Goal: Task Accomplishment & Management: Use online tool/utility

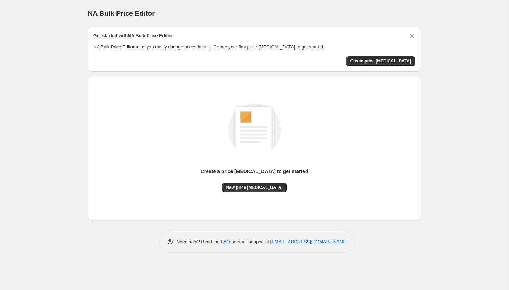
click at [313, 6] on div "NA Bulk Price Editor. This page is ready NA Bulk Price Editor" at bounding box center [255, 13] width 334 height 27
click at [331, 0] on div "NA Bulk Price Editor. This page is ready NA Bulk Price Editor" at bounding box center [255, 13] width 334 height 27
click at [390, 60] on span "Create price [MEDICAL_DATA]" at bounding box center [380, 61] width 61 height 6
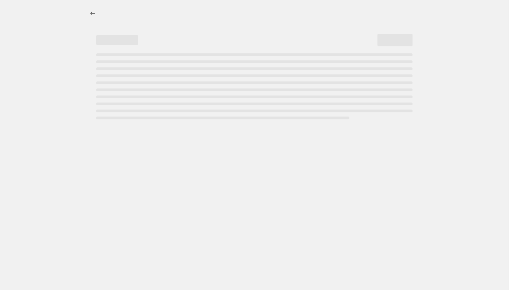
select select "percentage"
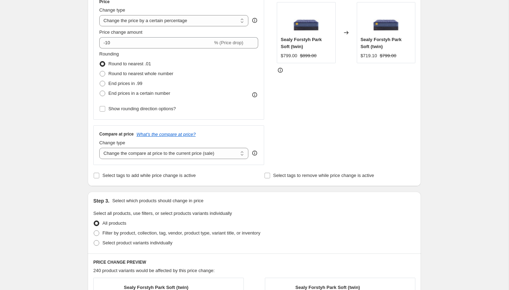
scroll to position [137, 0]
click at [331, 141] on div "STOREFRONT EXAMPLE Sealy Forstyh Park Soft (twin) $799.00 $899.00 Changed to Se…" at bounding box center [346, 78] width 139 height 172
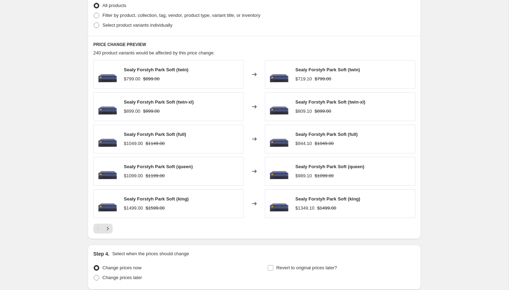
scroll to position [409, 0]
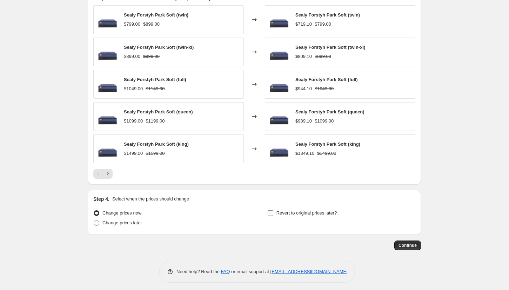
click at [271, 210] on input "Revert to original prices later?" at bounding box center [271, 213] width 6 height 6
checkbox input "true"
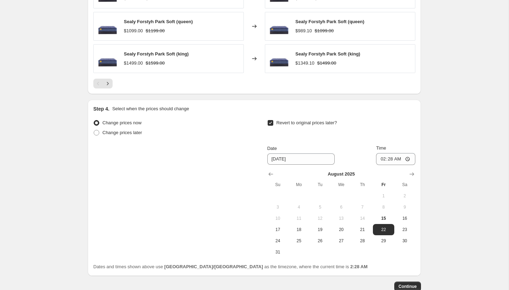
scroll to position [540, 0]
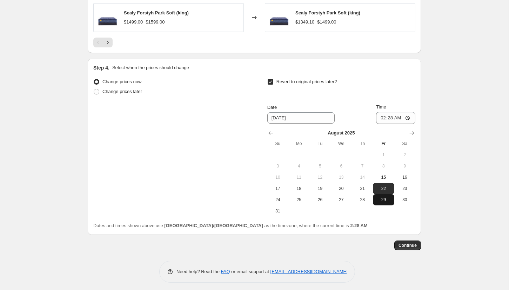
click at [387, 198] on span "29" at bounding box center [383, 200] width 15 height 6
type input "[DATE]"
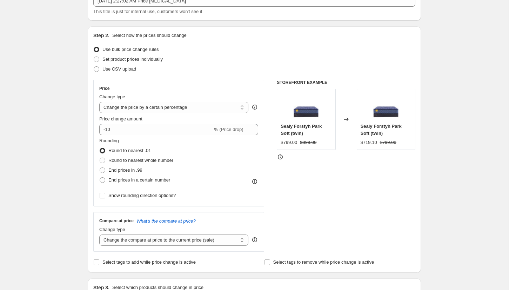
scroll to position [0, 0]
